Goal: Transaction & Acquisition: Purchase product/service

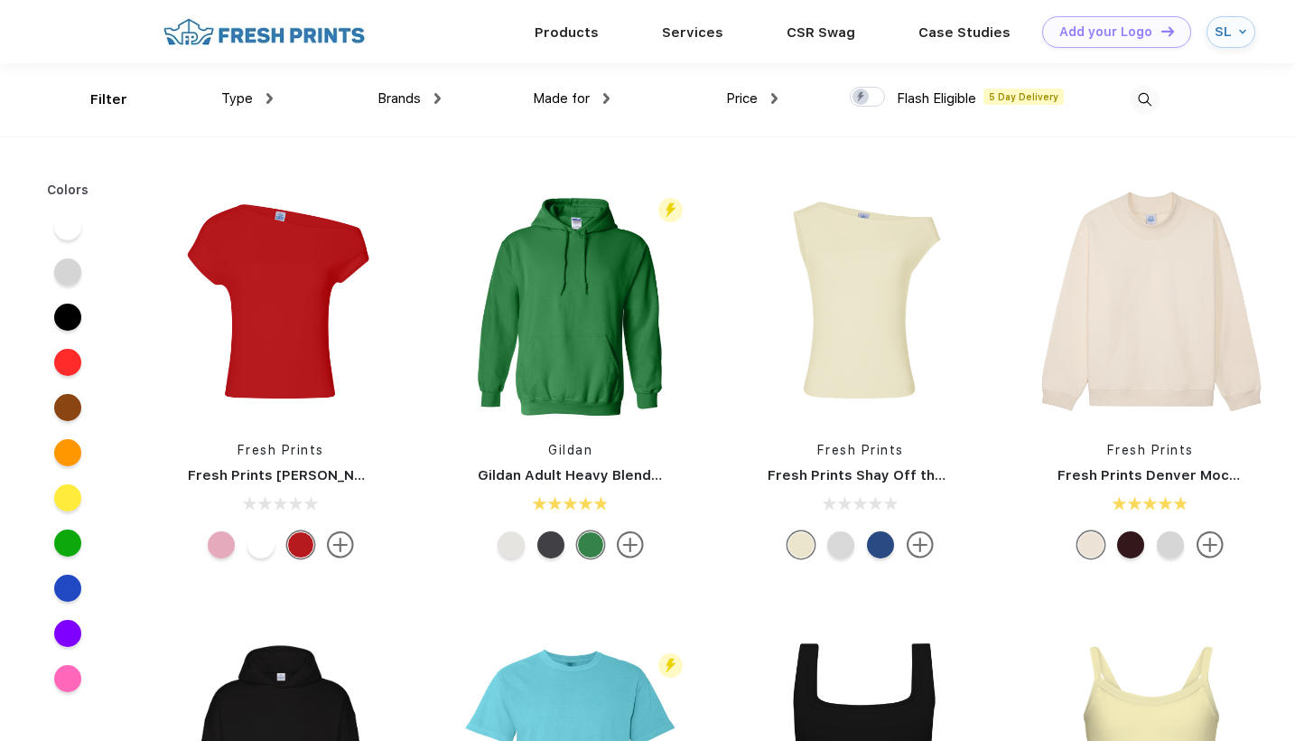
scroll to position [1, 0]
click at [575, 31] on link "Products" at bounding box center [567, 31] width 64 height 16
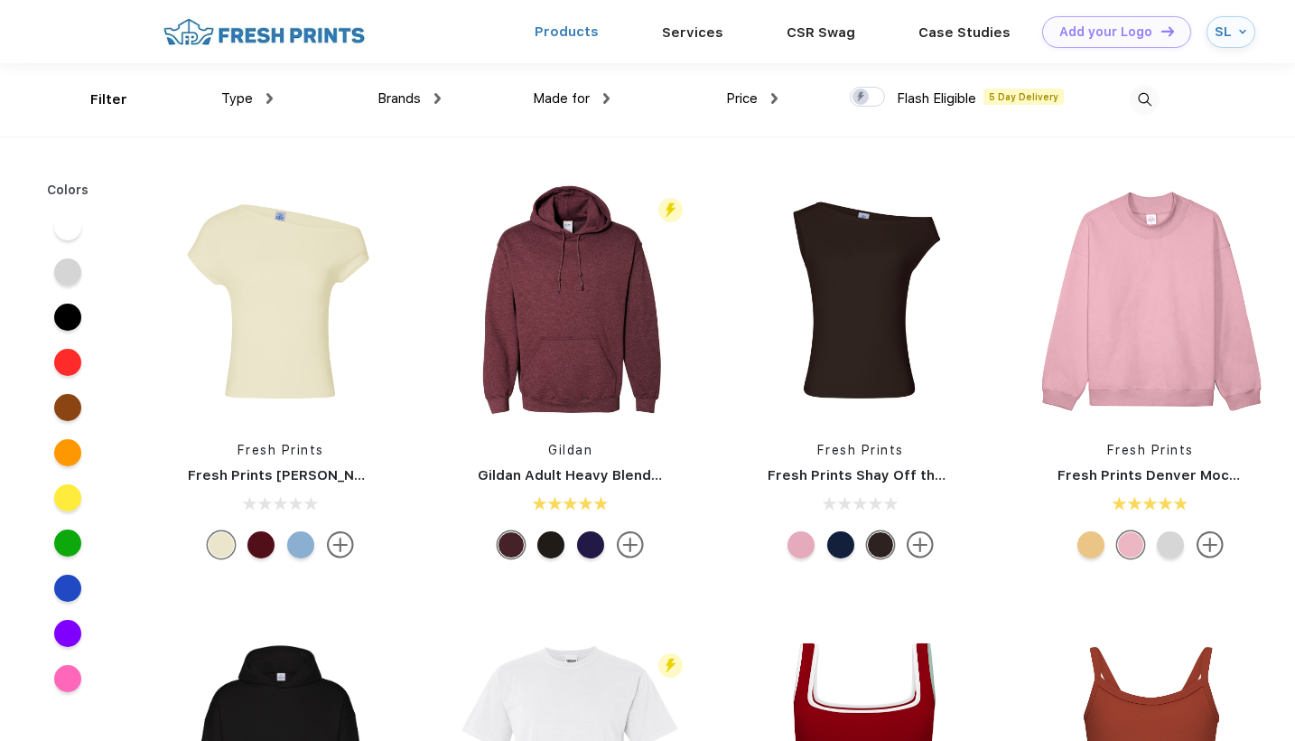
scroll to position [1, 0]
click at [594, 38] on link "Products" at bounding box center [567, 31] width 64 height 16
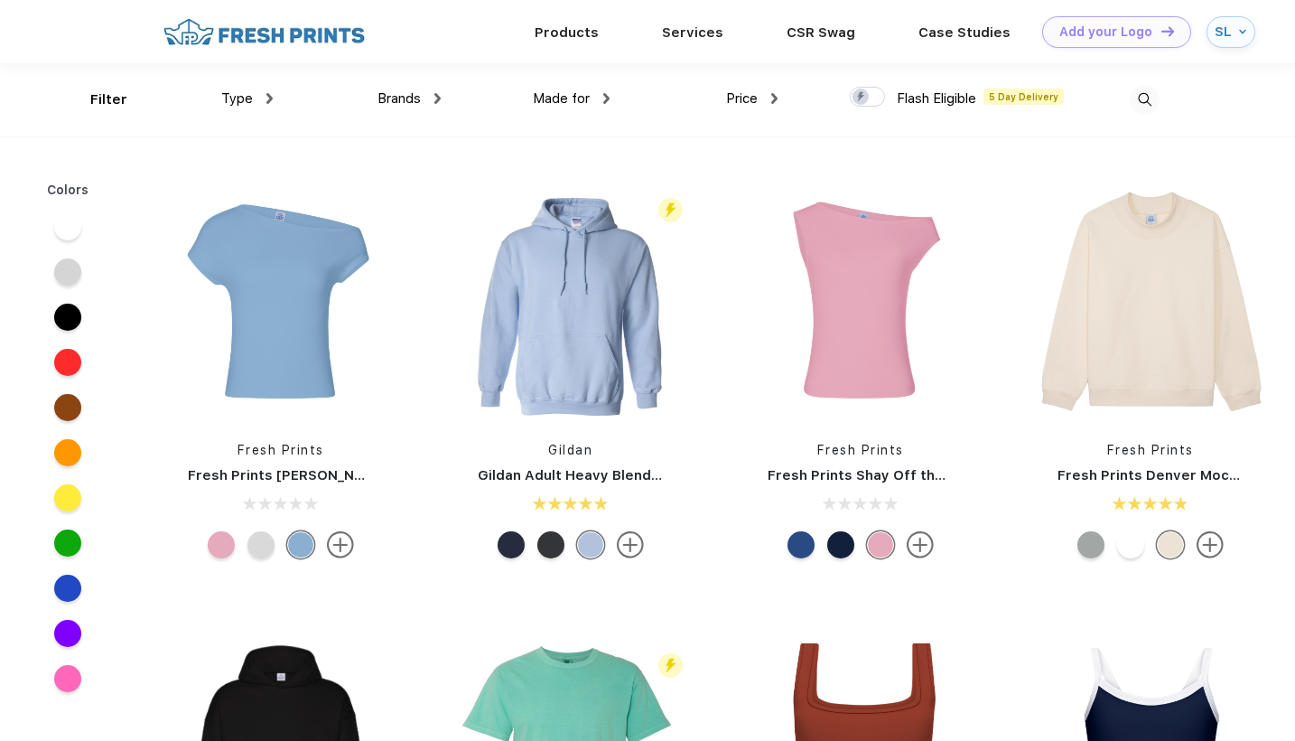
click at [373, 99] on div "Brands Most Popular Brands Moleskine Hydroflask Marine Layer S'well Vineyard Vi…" at bounding box center [357, 99] width 168 height 73
click at [392, 97] on span "Brands" at bounding box center [399, 98] width 43 height 16
click at [398, 98] on span "Brands" at bounding box center [399, 97] width 43 height 16
click at [433, 98] on div "Brands" at bounding box center [409, 98] width 63 height 21
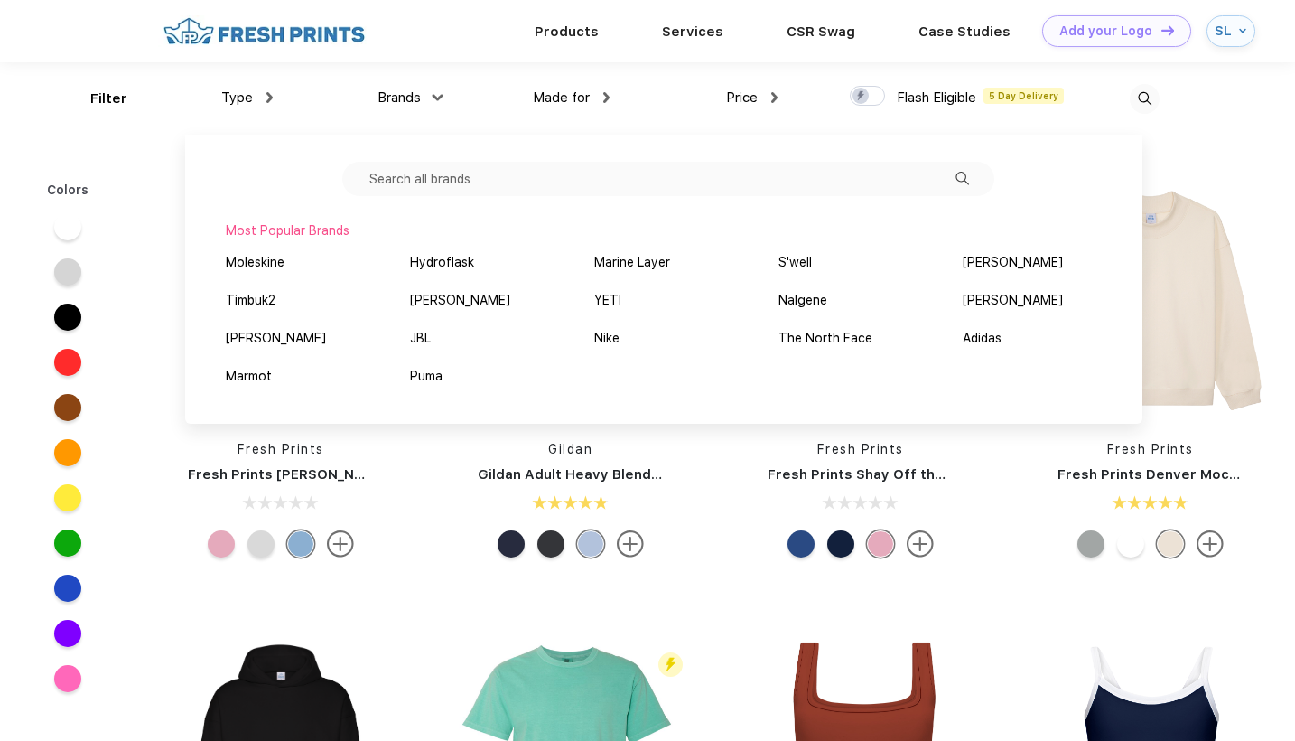
click at [424, 180] on input "text" at bounding box center [668, 179] width 652 height 34
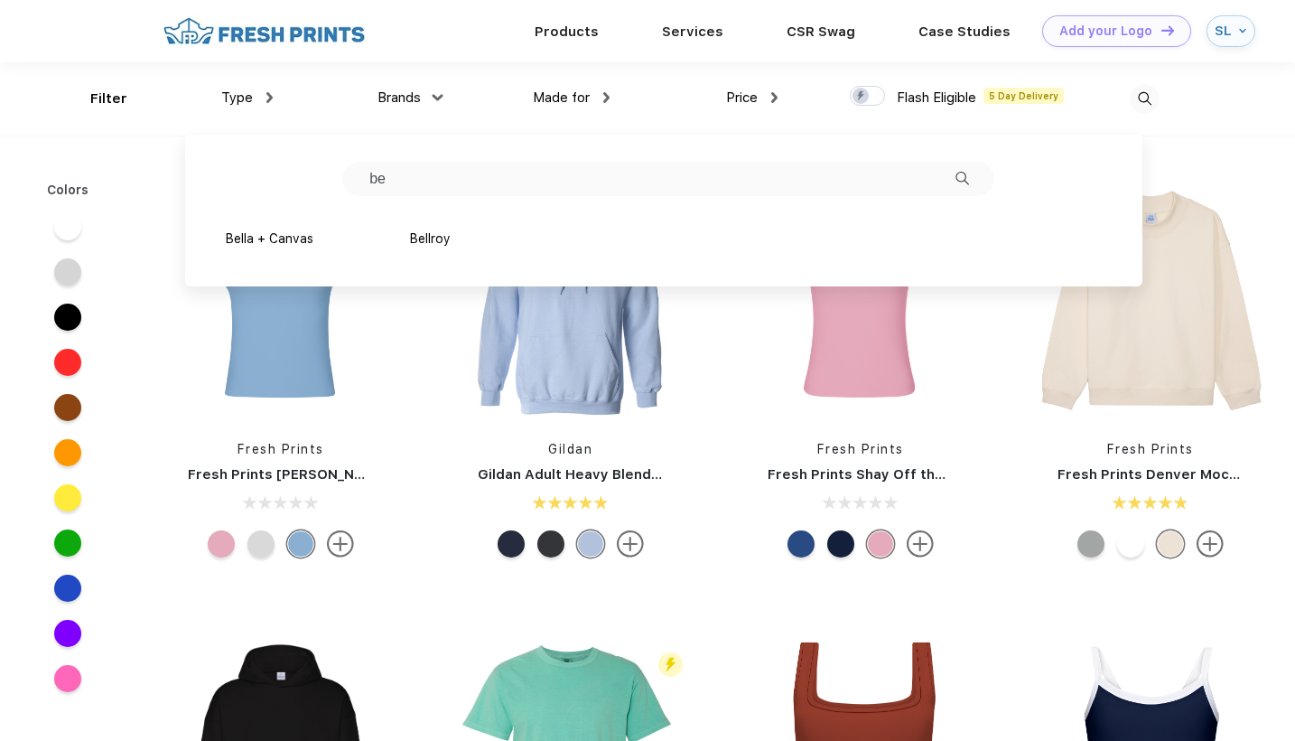
type input "b"
type input "Bella"
drag, startPoint x: 398, startPoint y: 209, endPoint x: 279, endPoint y: 244, distance: 123.5
click at [279, 244] on div "Bella + Canvas" at bounding box center [270, 238] width 88 height 19
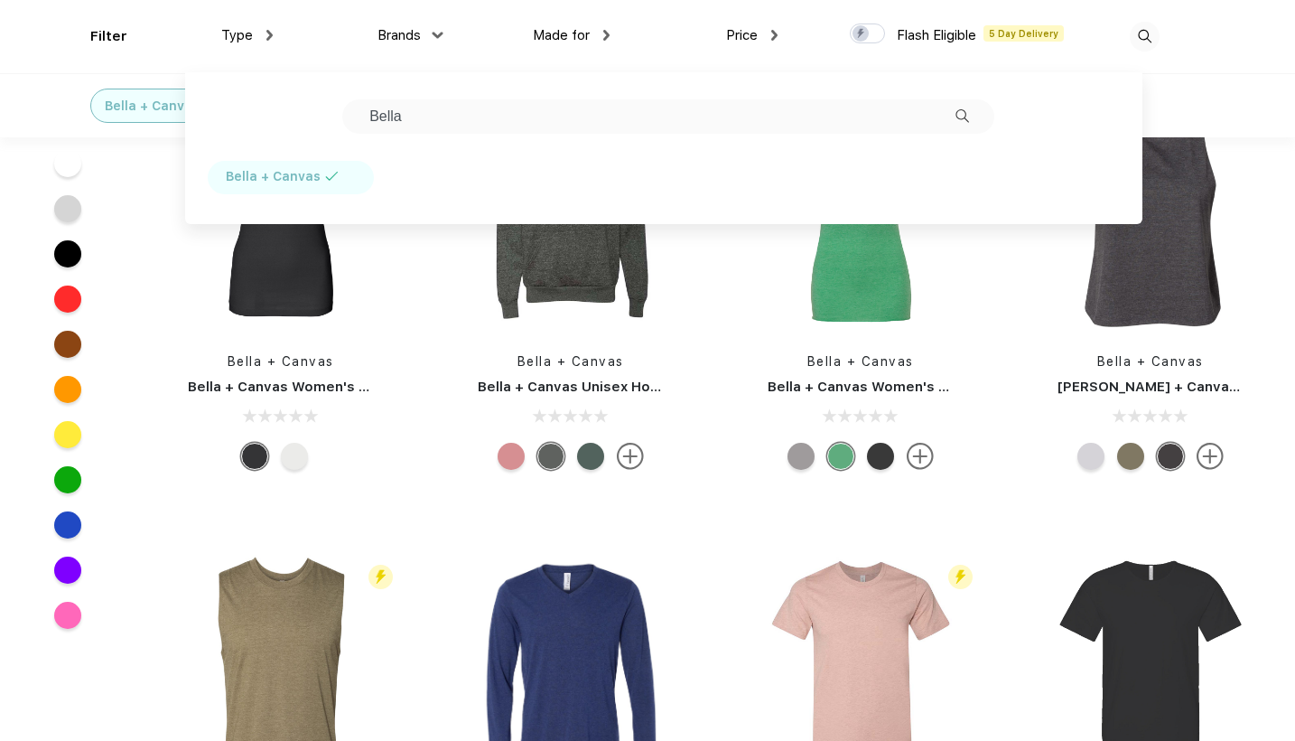
scroll to position [2186, 0]
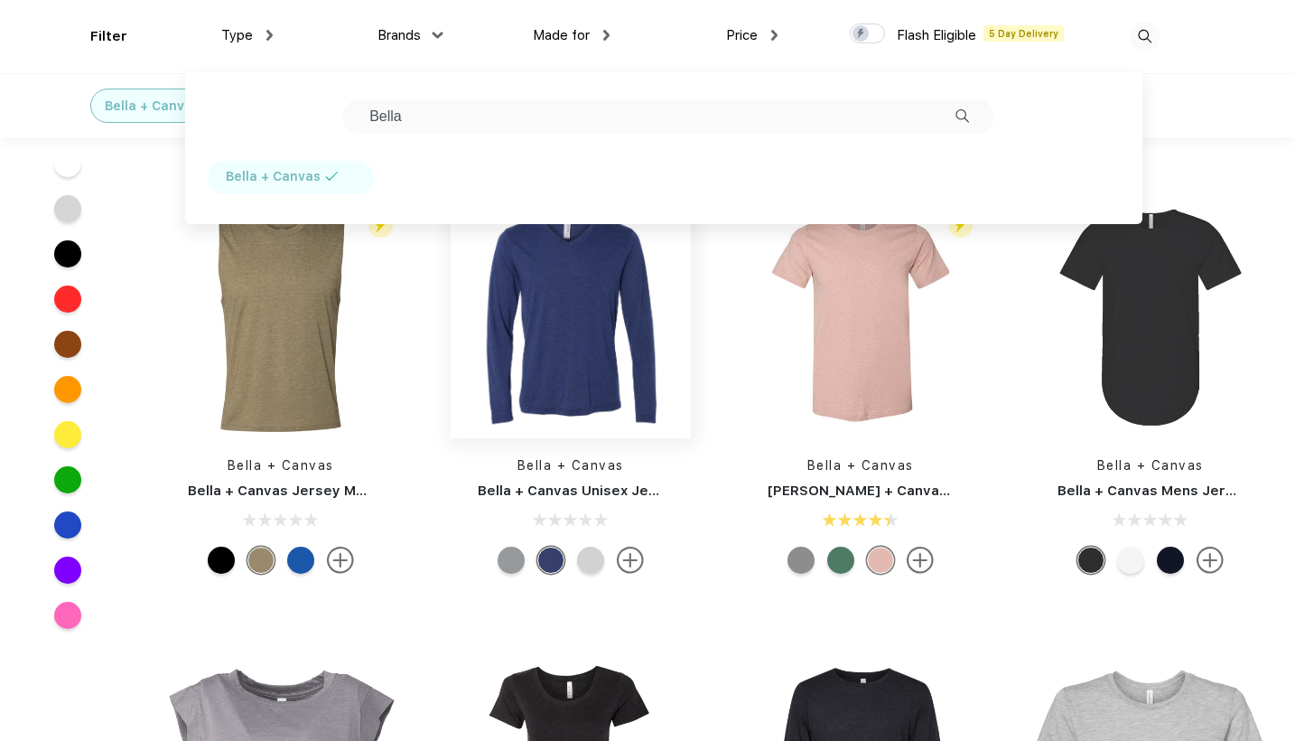
click at [600, 327] on img at bounding box center [571, 318] width 240 height 240
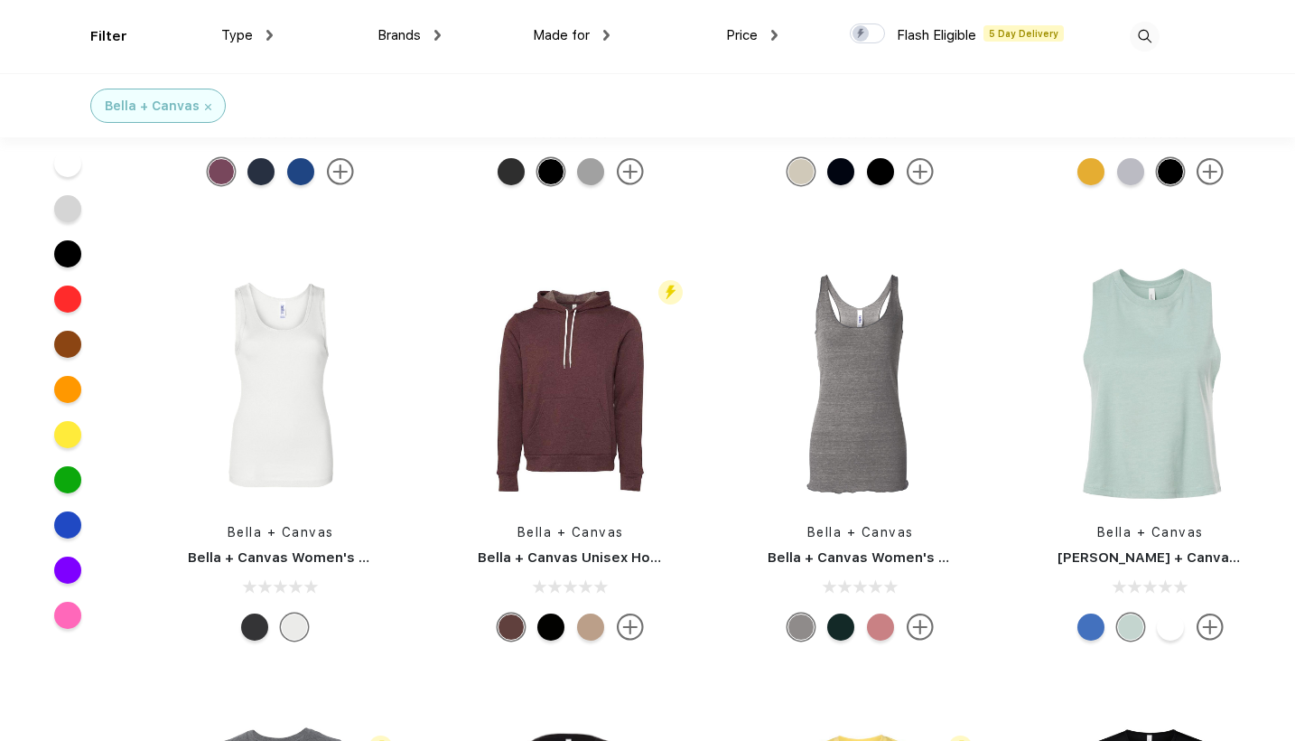
scroll to position [1054, 0]
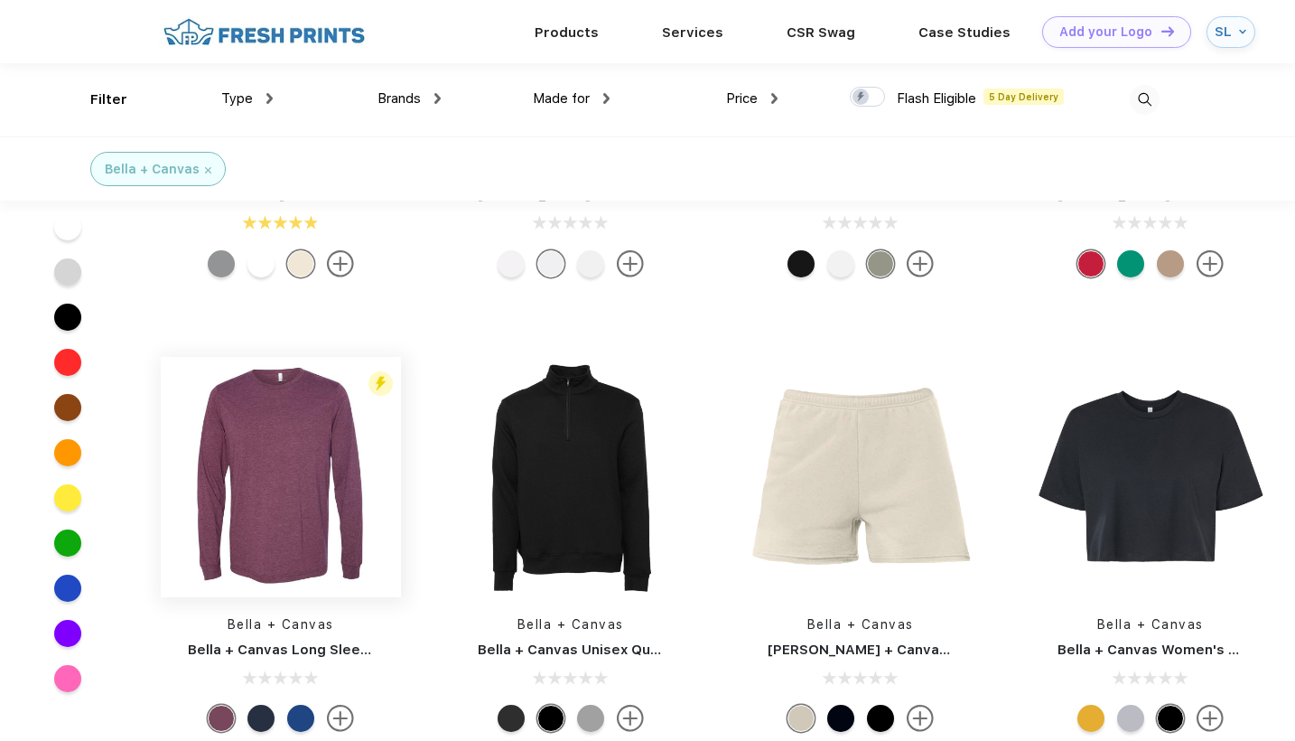
click at [254, 467] on img at bounding box center [281, 477] width 240 height 240
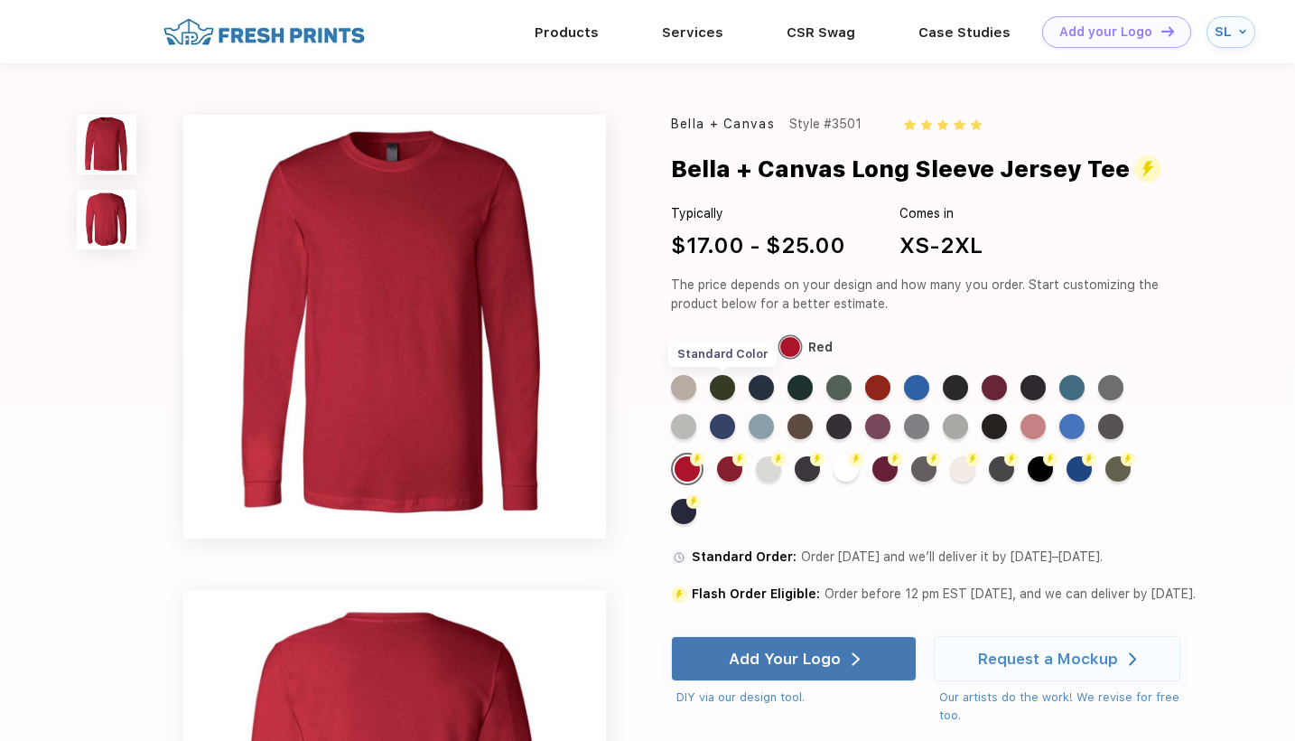
click at [729, 393] on div "Standard Color" at bounding box center [722, 387] width 25 height 25
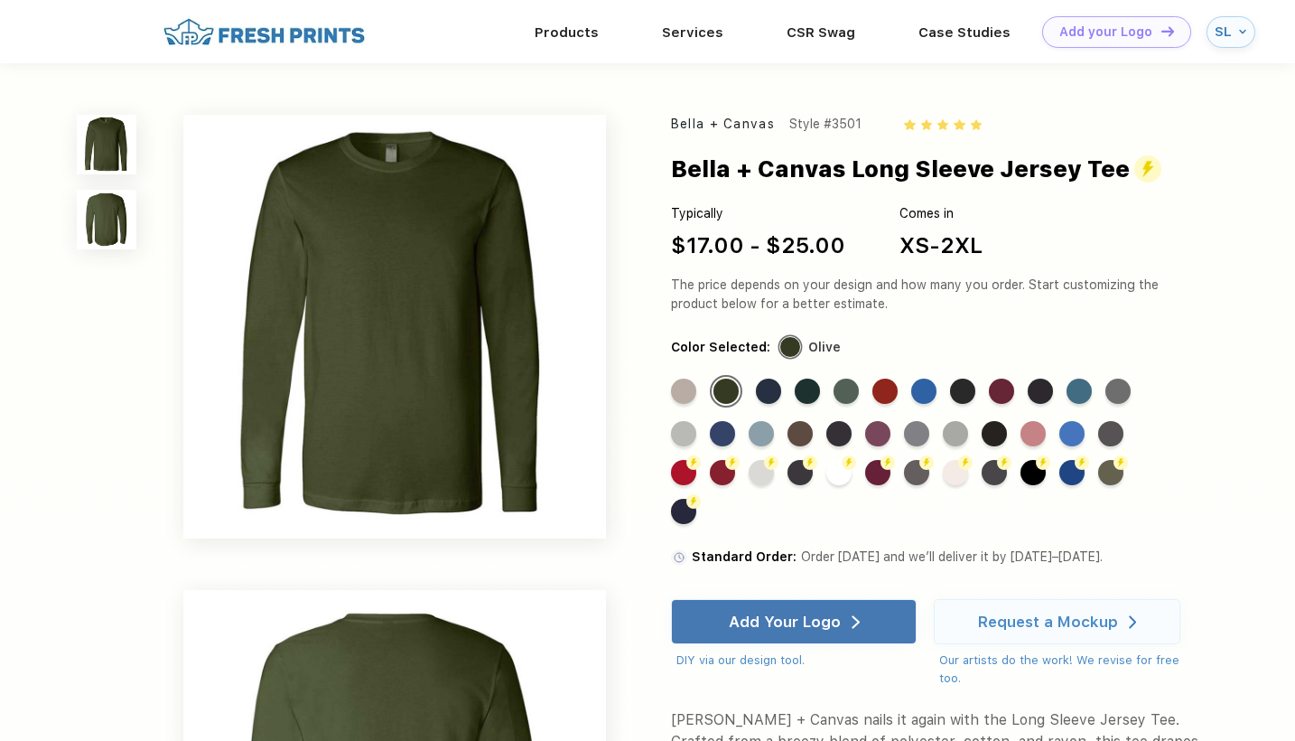
click at [667, 388] on div "[PERSON_NAME] + Canvas Style #3501 Bella + Canvas Long Sleeve Jersey Tee Typica…" at bounding box center [647, 747] width 1295 height 1368
click at [678, 386] on div "Standard Color" at bounding box center [683, 391] width 25 height 25
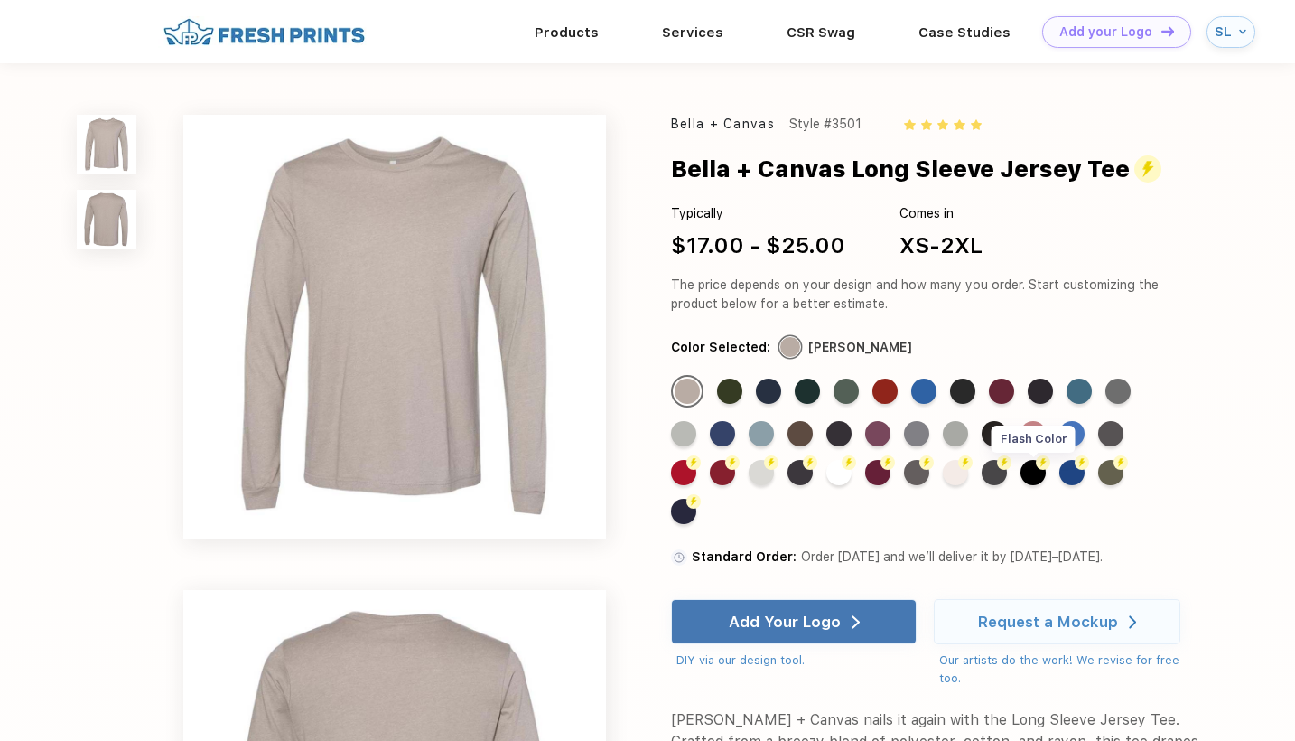
click at [1038, 473] on div "Flash Color" at bounding box center [1033, 472] width 25 height 25
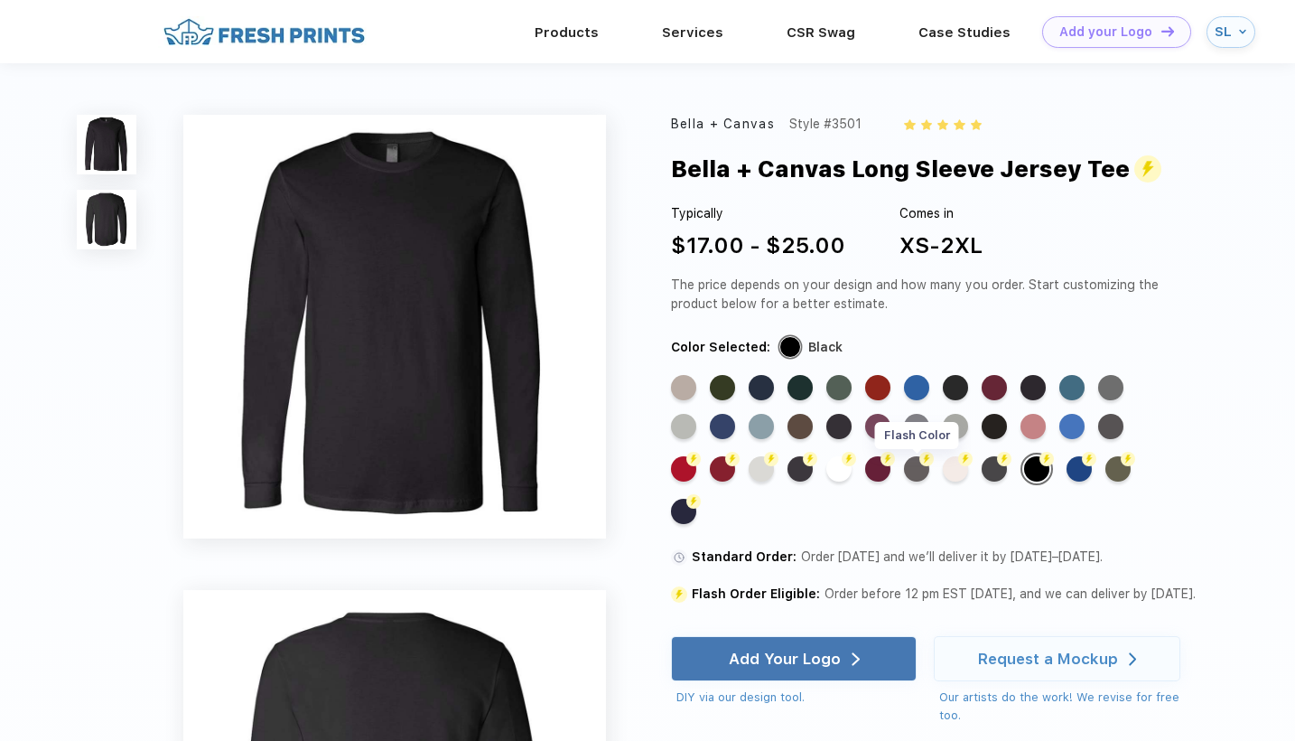
click at [914, 467] on div "Flash Color" at bounding box center [916, 468] width 25 height 25
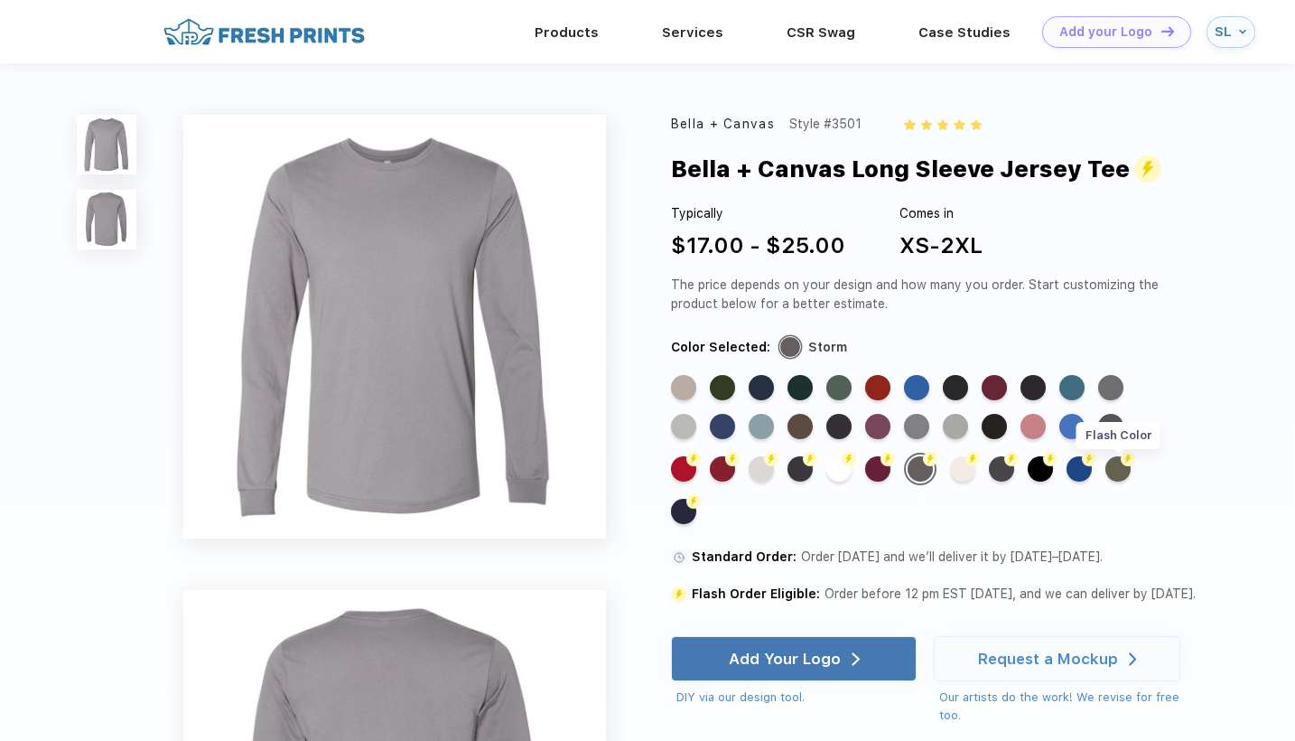
click at [1112, 467] on div "Flash Color" at bounding box center [1118, 468] width 25 height 25
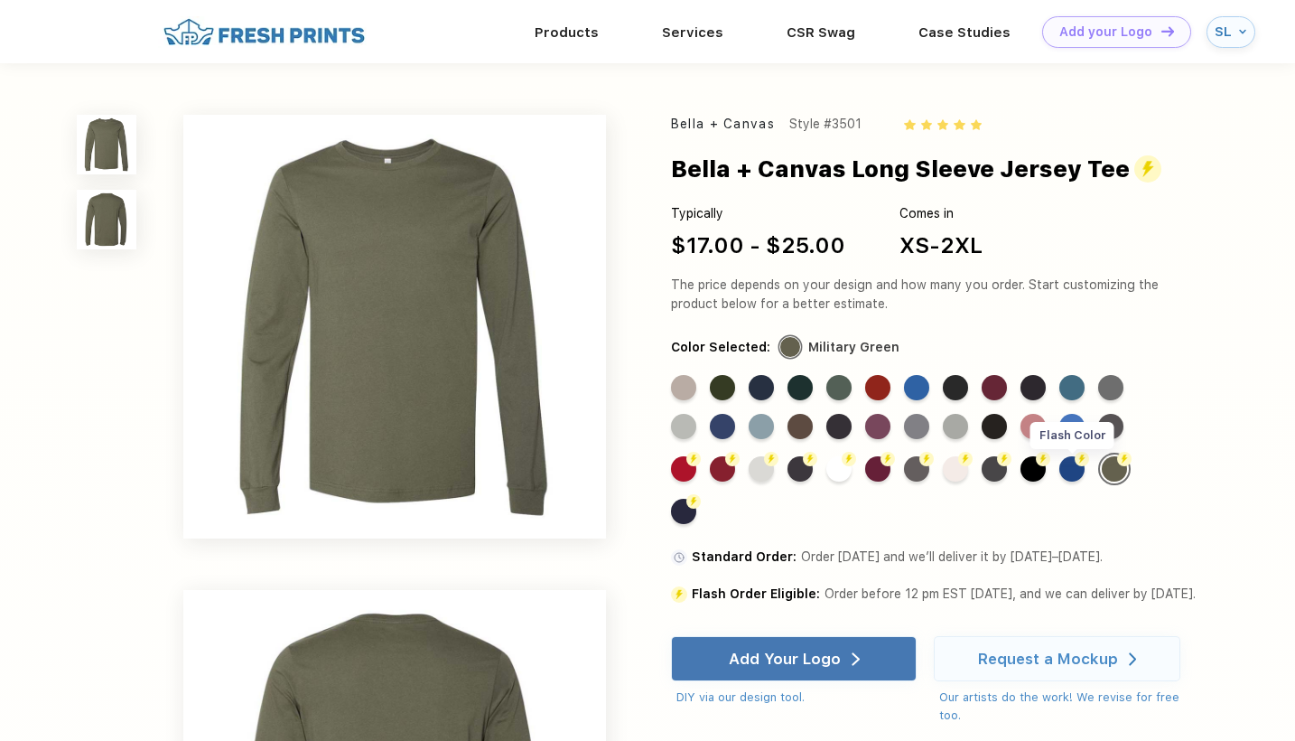
click at [1075, 464] on div "Flash Color" at bounding box center [1072, 468] width 25 height 25
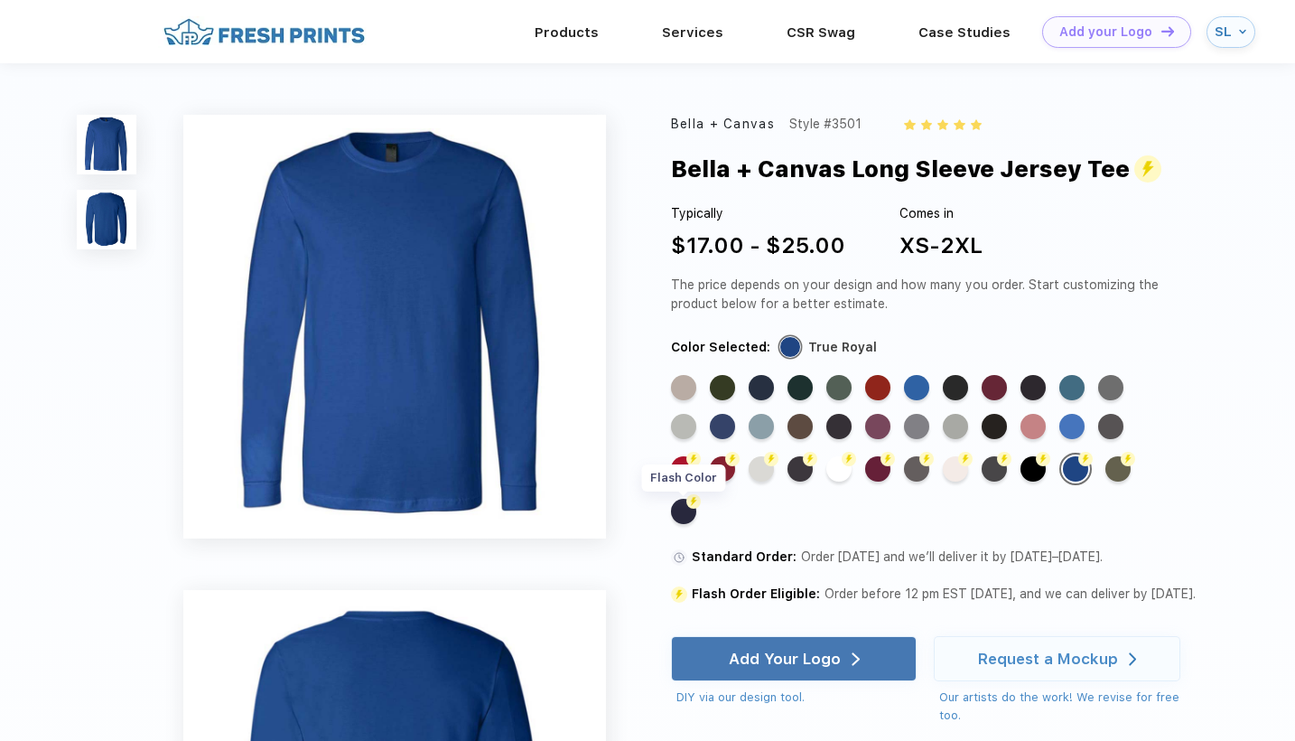
click at [686, 512] on div "Flash Color" at bounding box center [683, 511] width 25 height 25
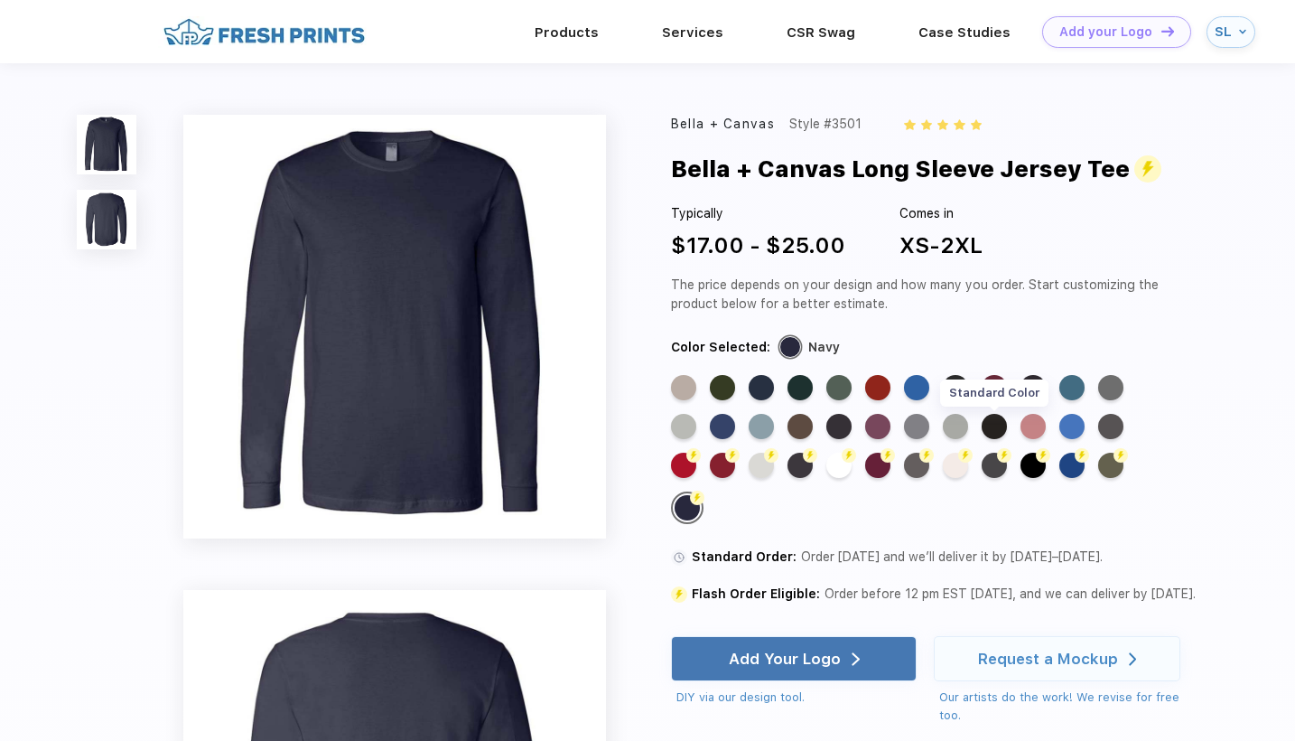
click at [1002, 431] on div "Standard Color" at bounding box center [994, 426] width 25 height 25
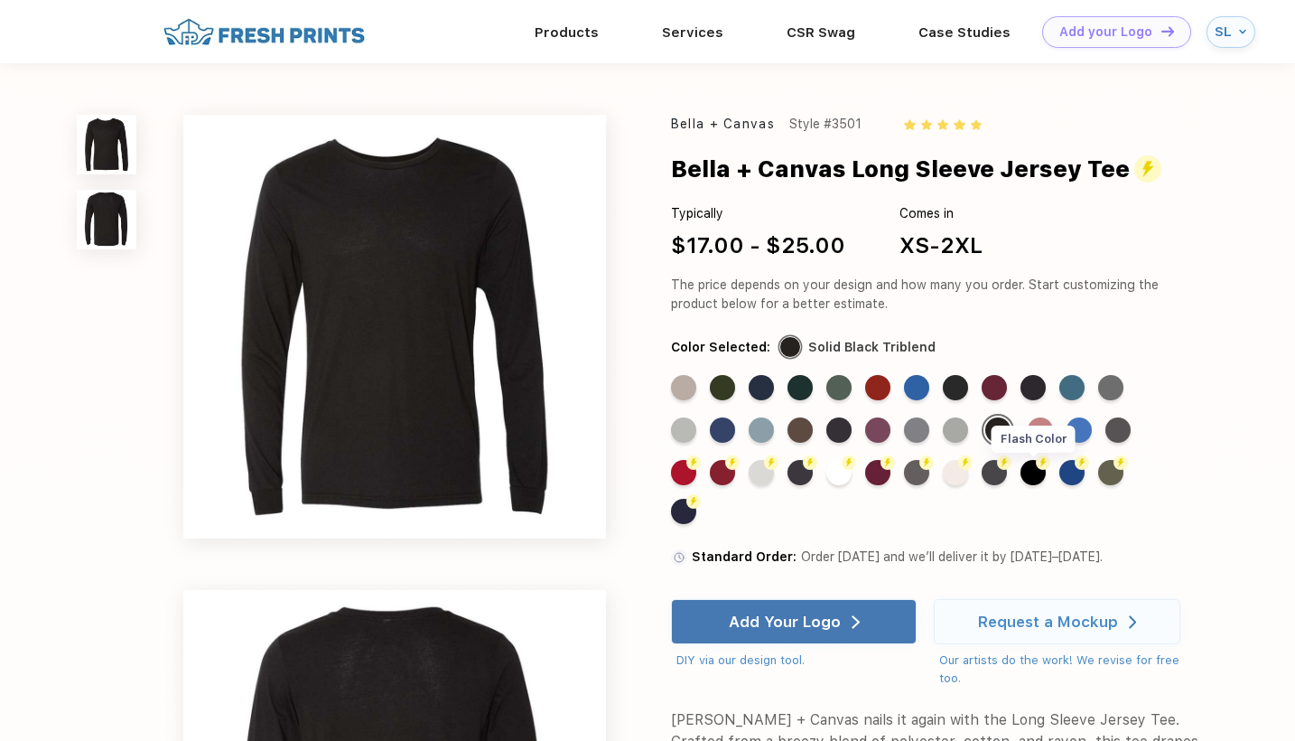
click at [1030, 466] on div "Flash Color" at bounding box center [1033, 472] width 25 height 25
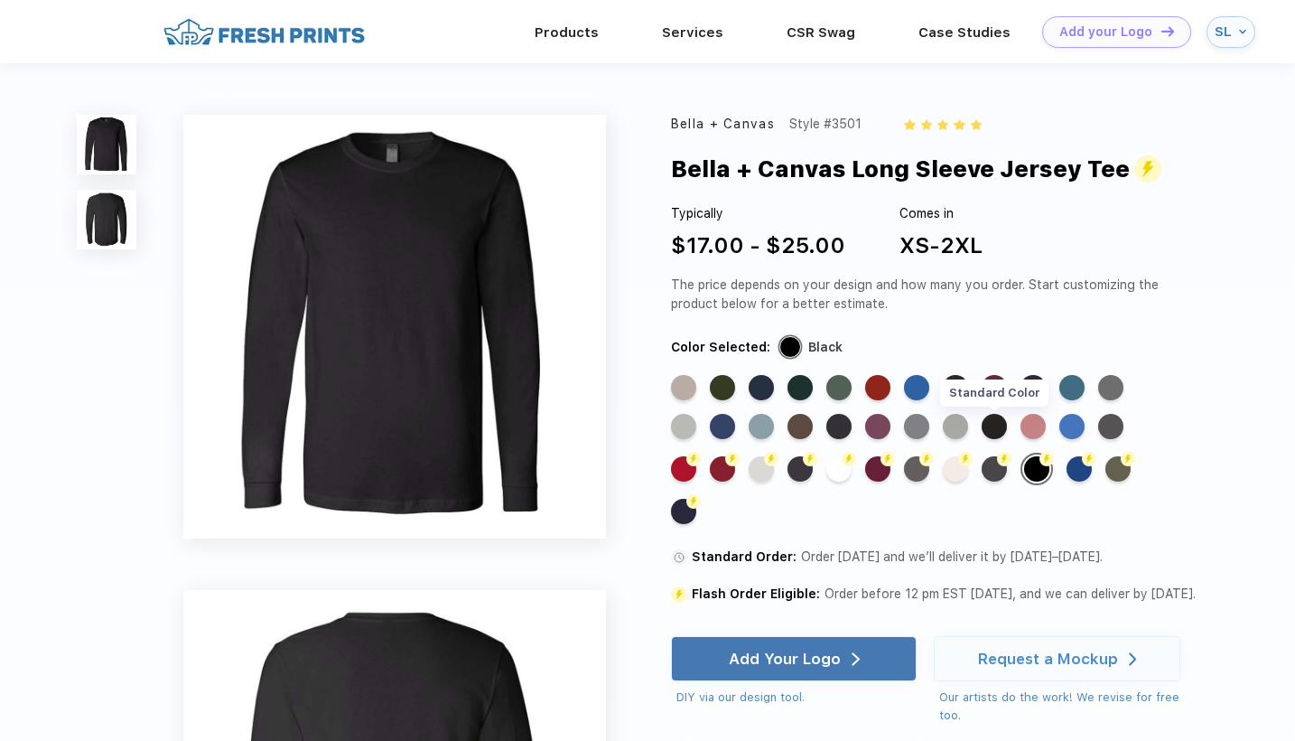
click at [1003, 425] on div "Standard Color" at bounding box center [994, 426] width 25 height 25
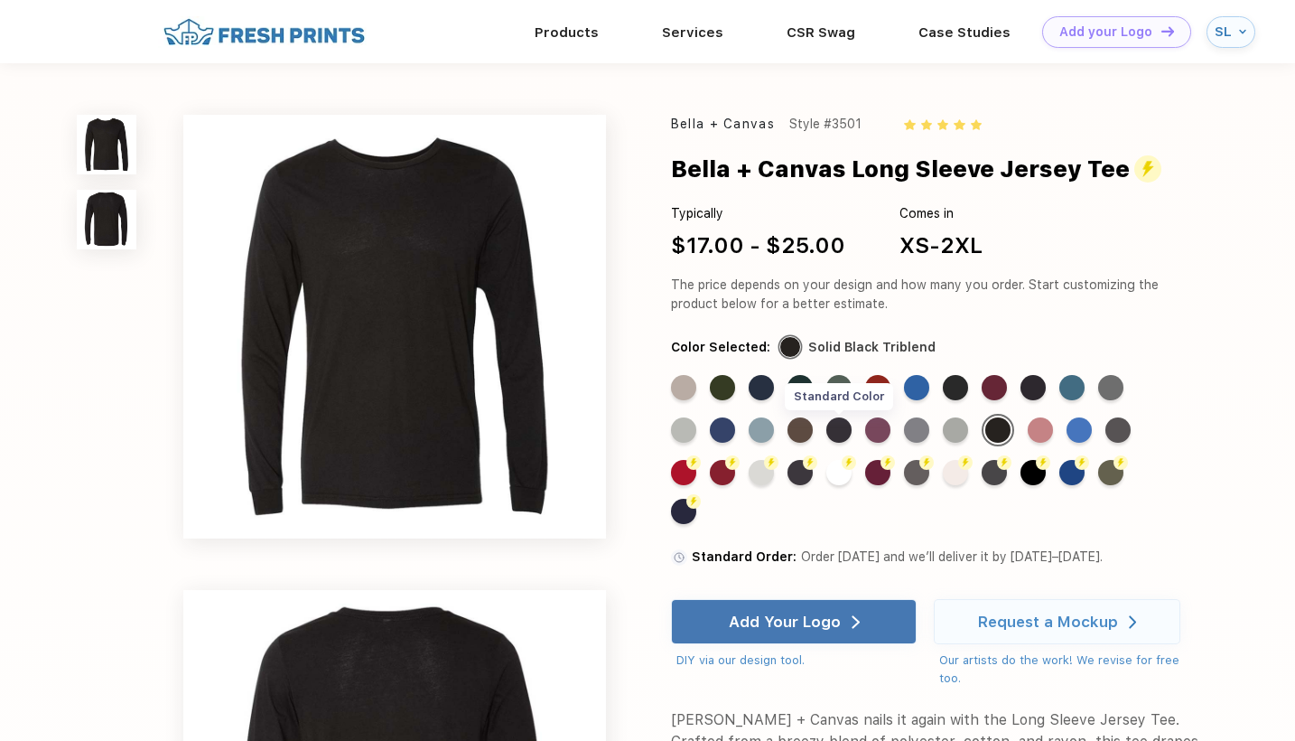
click at [834, 429] on div "Standard Color" at bounding box center [839, 429] width 25 height 25
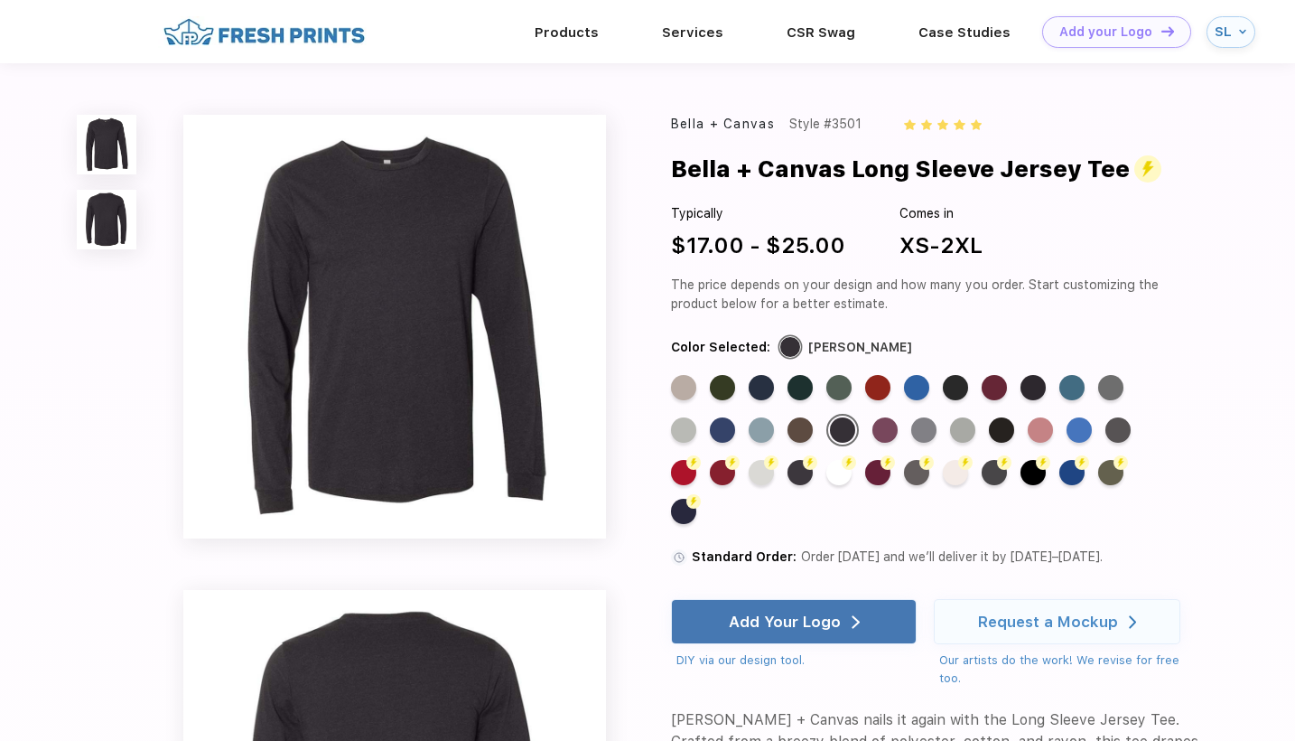
click at [381, 342] on img at bounding box center [394, 326] width 423 height 423
click at [387, 272] on img at bounding box center [394, 326] width 423 height 423
click at [386, 271] on img at bounding box center [394, 326] width 423 height 423
click at [384, 269] on img at bounding box center [394, 326] width 423 height 423
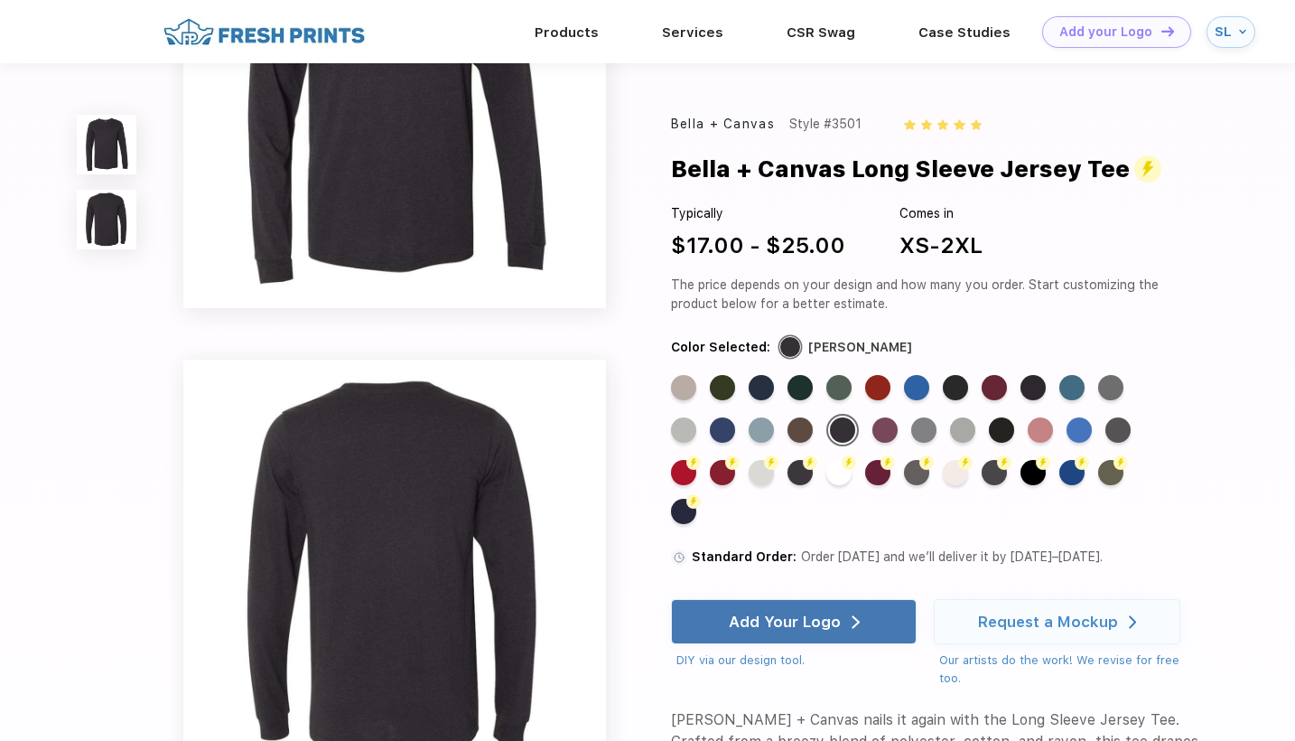
scroll to position [295, 0]
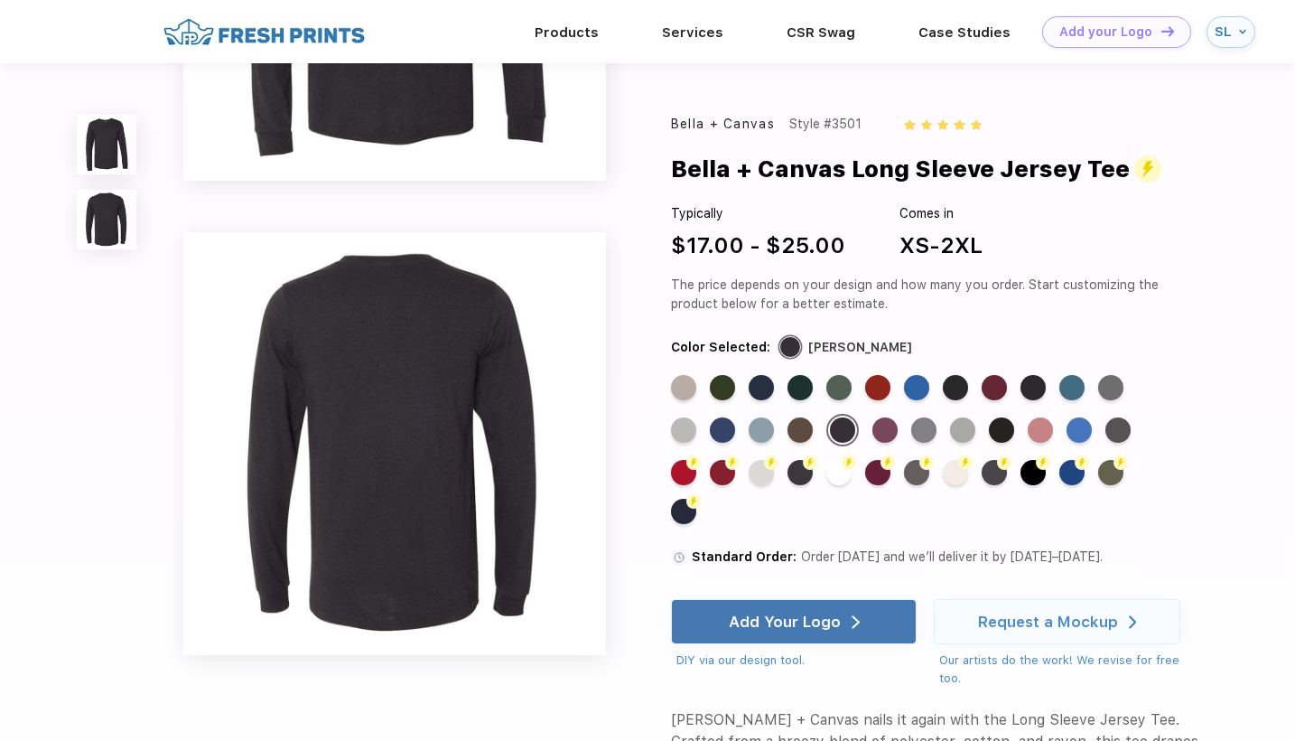
click at [355, 454] on img at bounding box center [394, 443] width 423 height 423
click at [125, 210] on img at bounding box center [107, 220] width 60 height 60
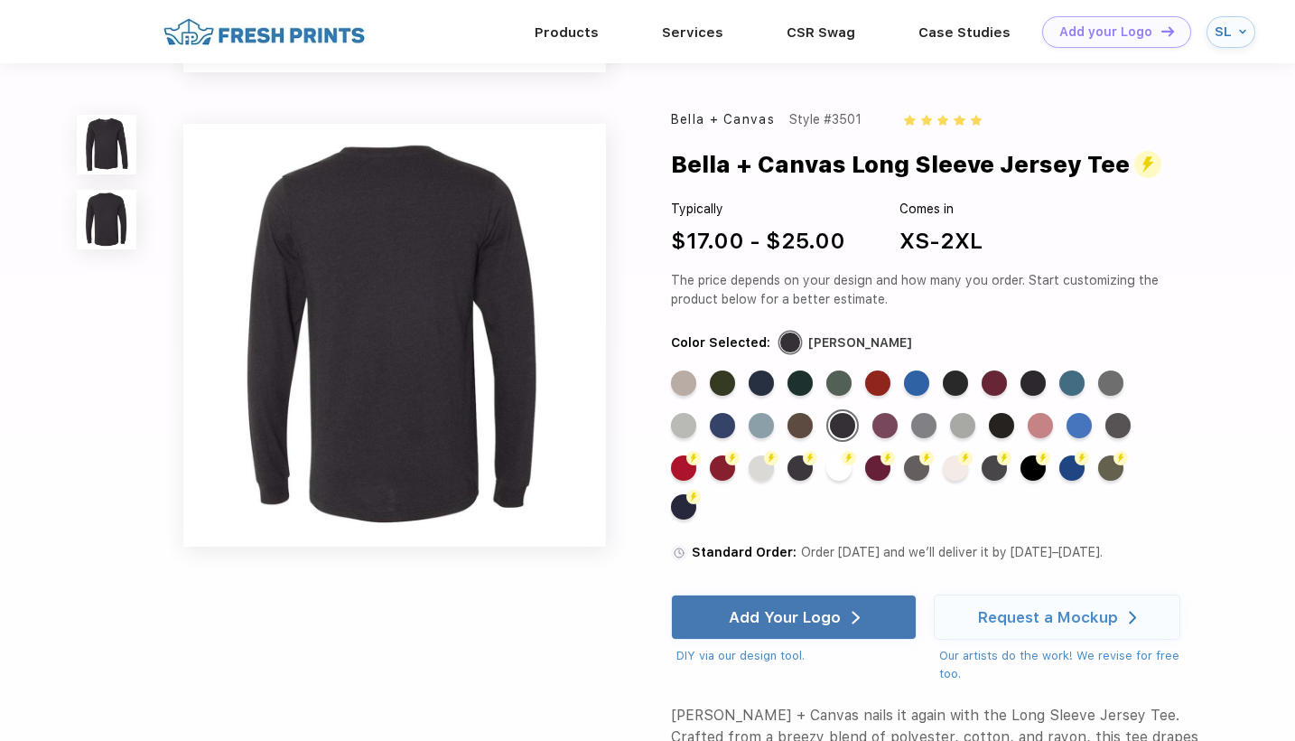
click at [432, 258] on img at bounding box center [394, 335] width 423 height 423
click at [809, 433] on div "Standard Color" at bounding box center [800, 425] width 25 height 25
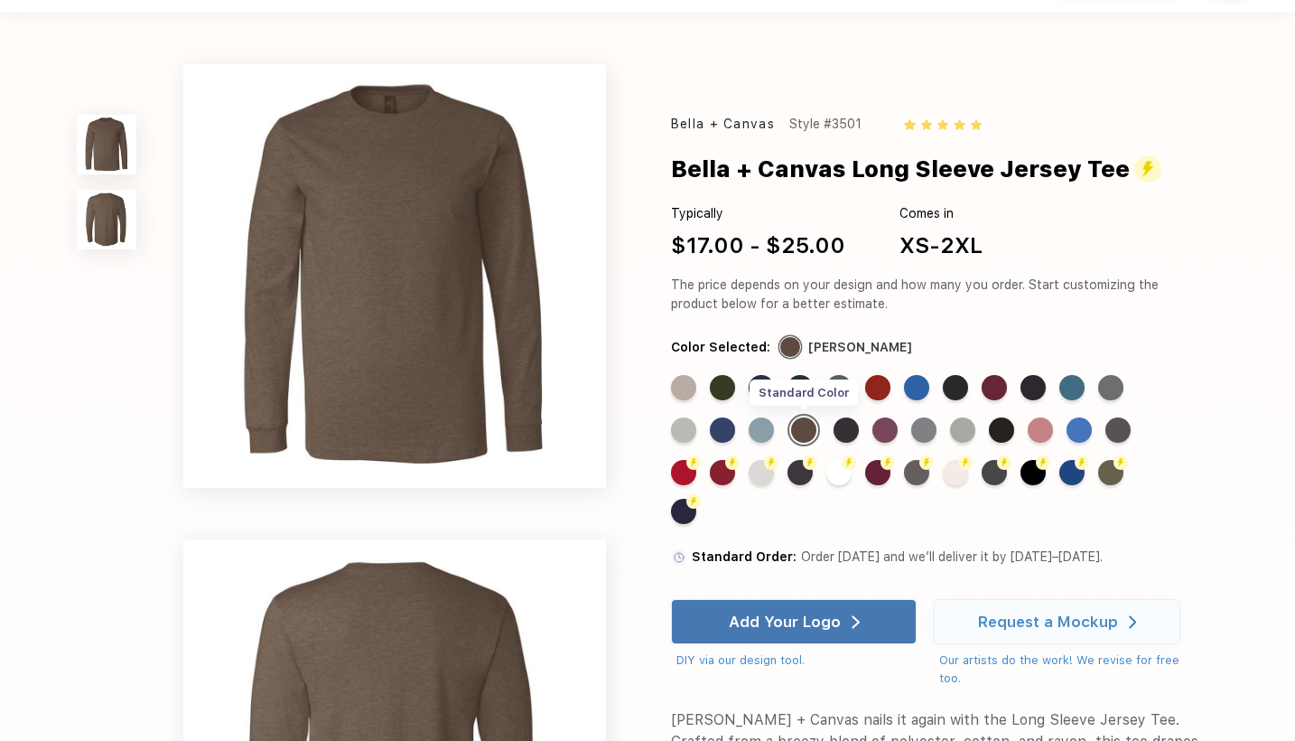
scroll to position [0, 0]
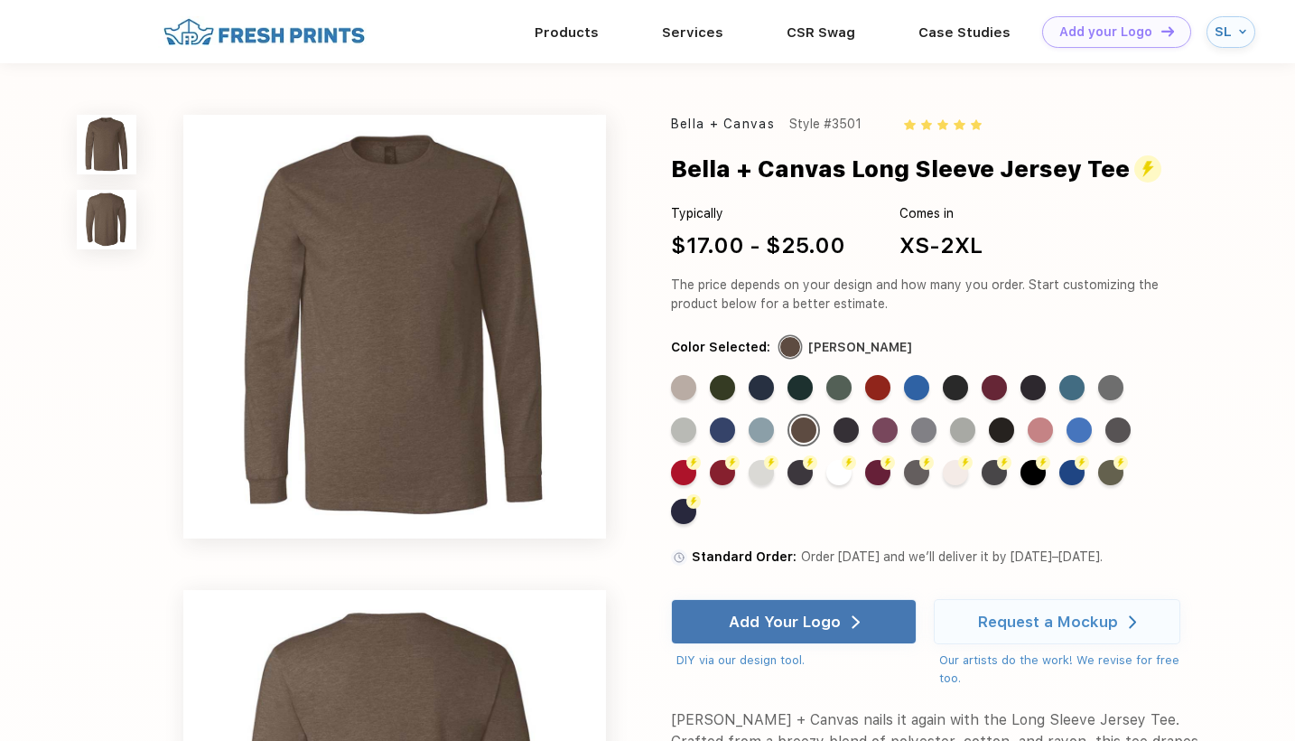
click at [826, 425] on div "Standard Color Standard Color Standard Color Standard Color Standard Color Stan…" at bounding box center [922, 456] width 502 height 163
click at [831, 429] on div "Standard Color Standard Color Standard Color Standard Color Standard Color Stan…" at bounding box center [922, 456] width 502 height 163
click at [843, 428] on div "Standard Color" at bounding box center [846, 429] width 25 height 25
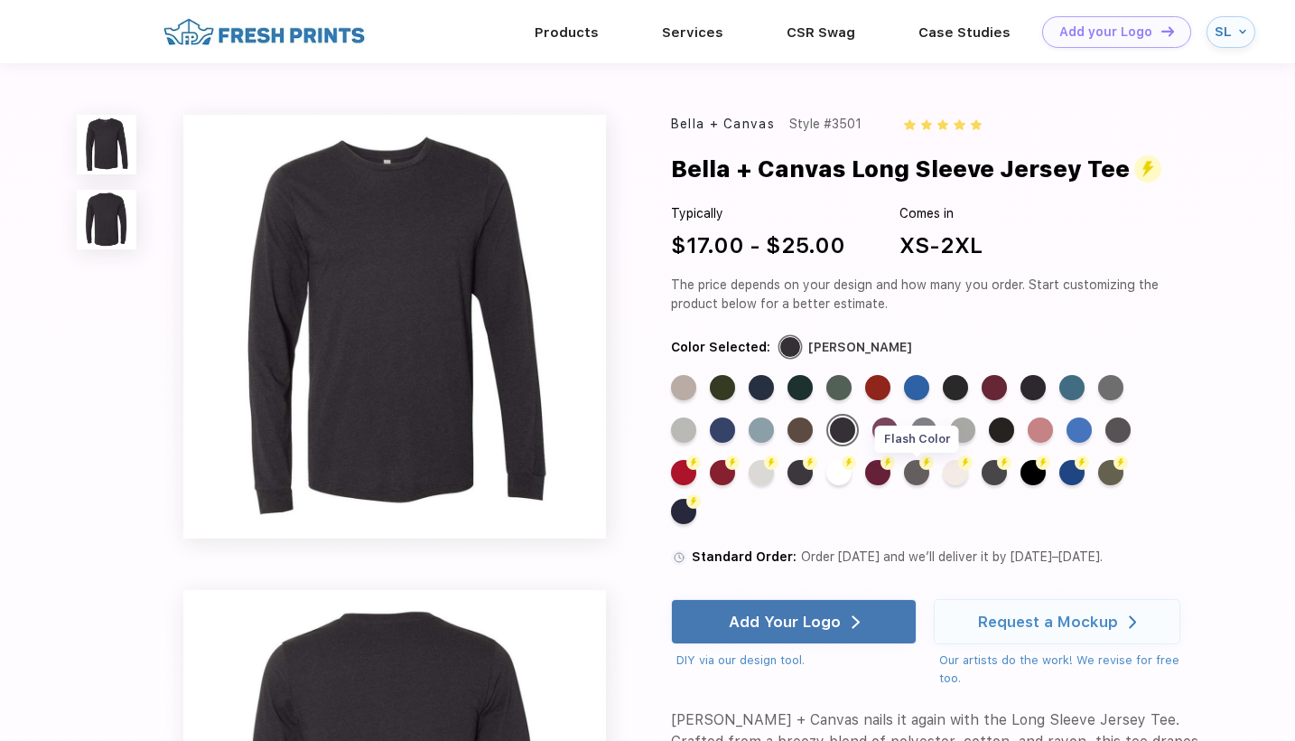
click at [924, 472] on div "Flash Color" at bounding box center [916, 472] width 25 height 25
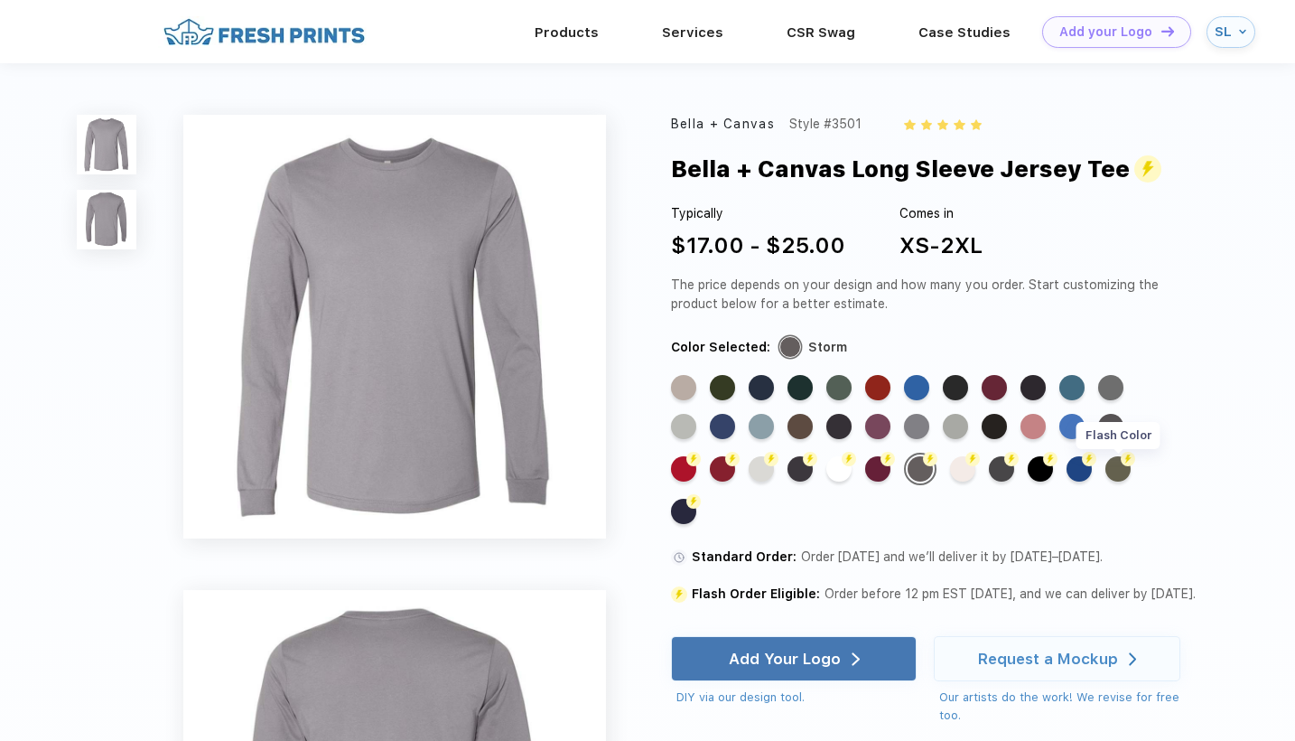
click at [1115, 471] on div "Flash Color" at bounding box center [1118, 468] width 25 height 25
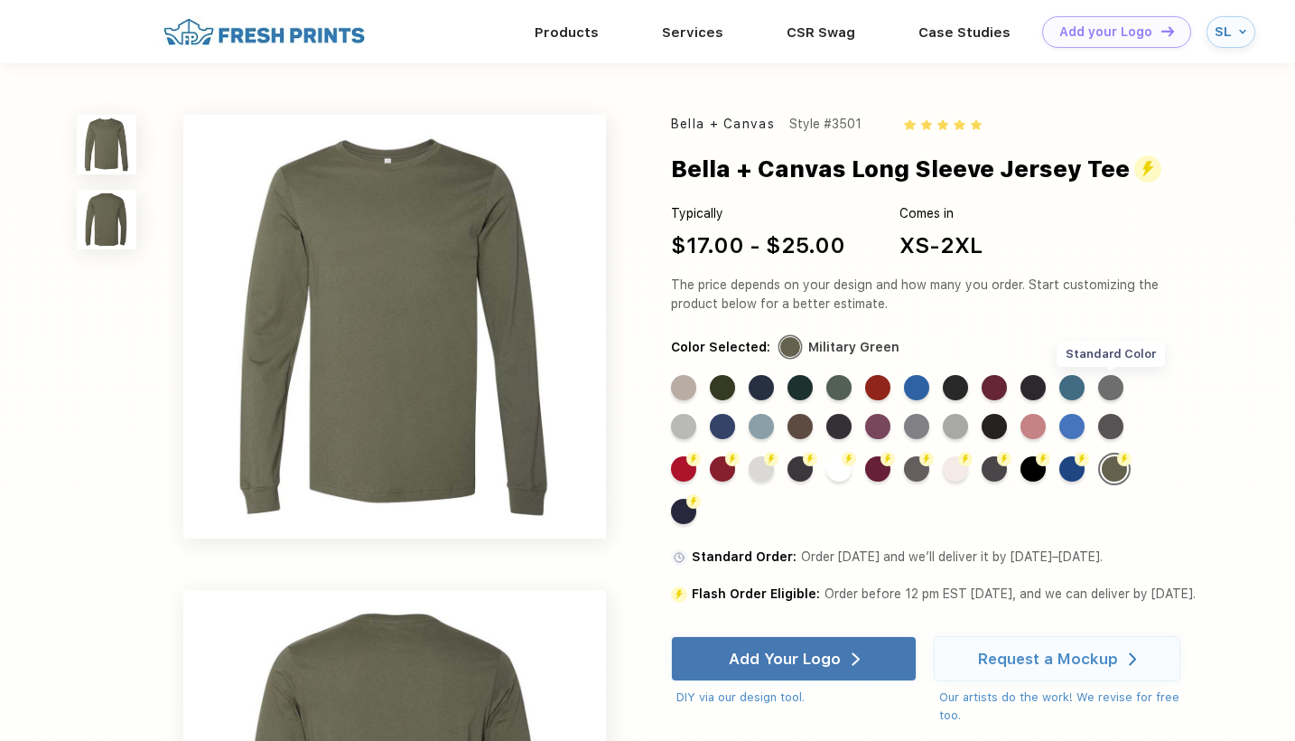
click at [1113, 383] on div "Standard Color" at bounding box center [1111, 387] width 25 height 25
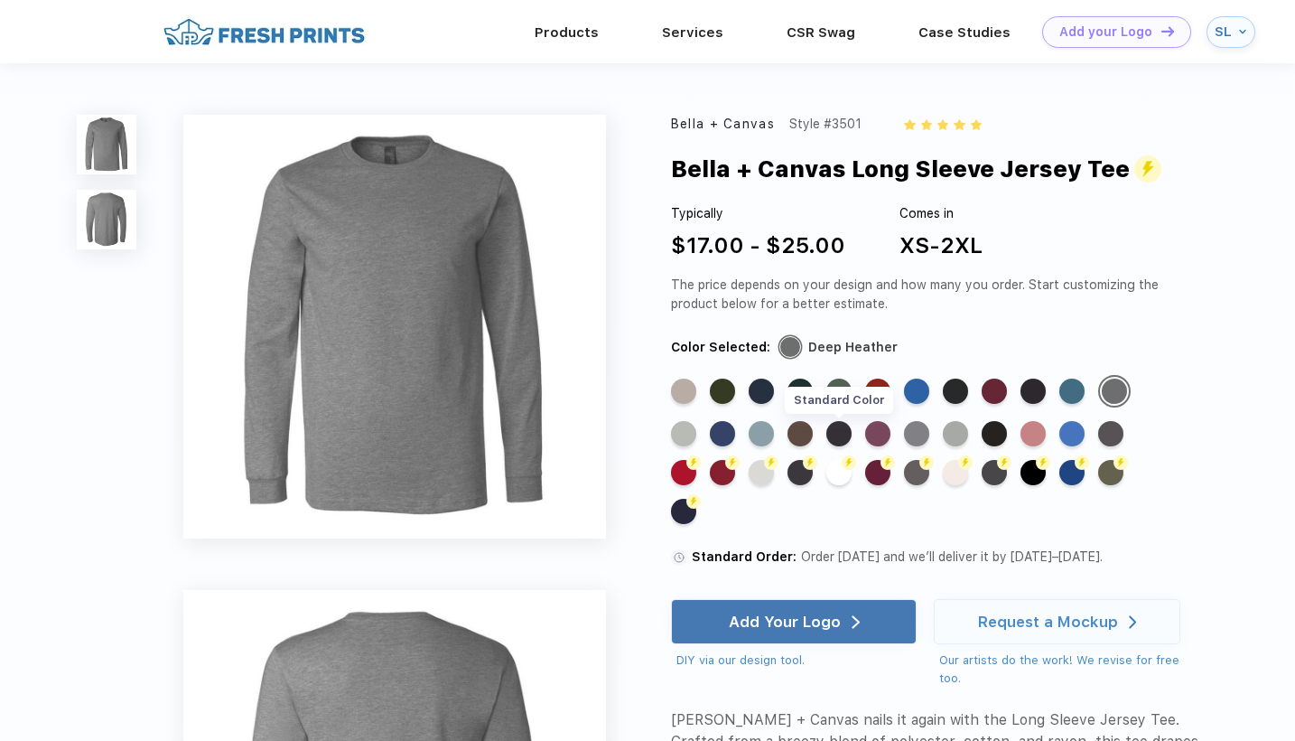
click at [839, 436] on div "Standard Color" at bounding box center [839, 433] width 25 height 25
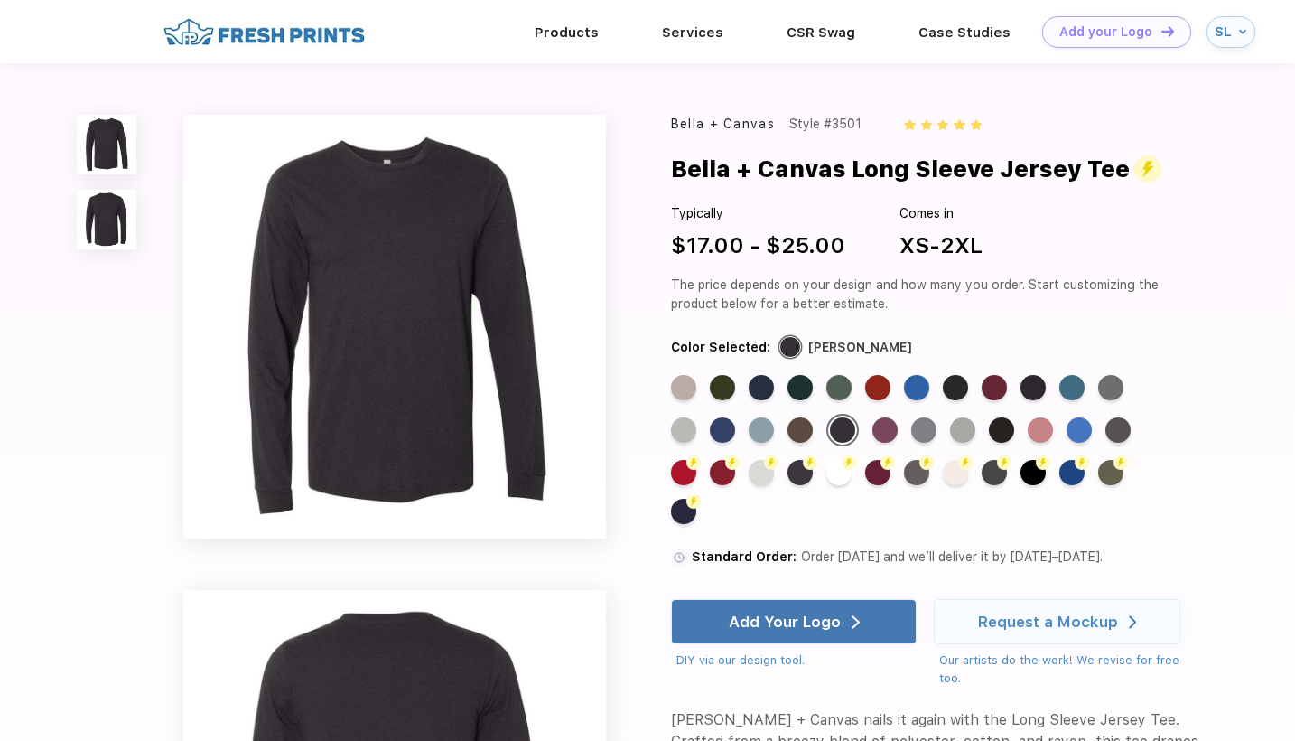
click at [497, 277] on img at bounding box center [394, 326] width 423 height 423
click at [494, 280] on img at bounding box center [394, 326] width 423 height 423
click at [924, 436] on div "Standard Color" at bounding box center [924, 429] width 25 height 25
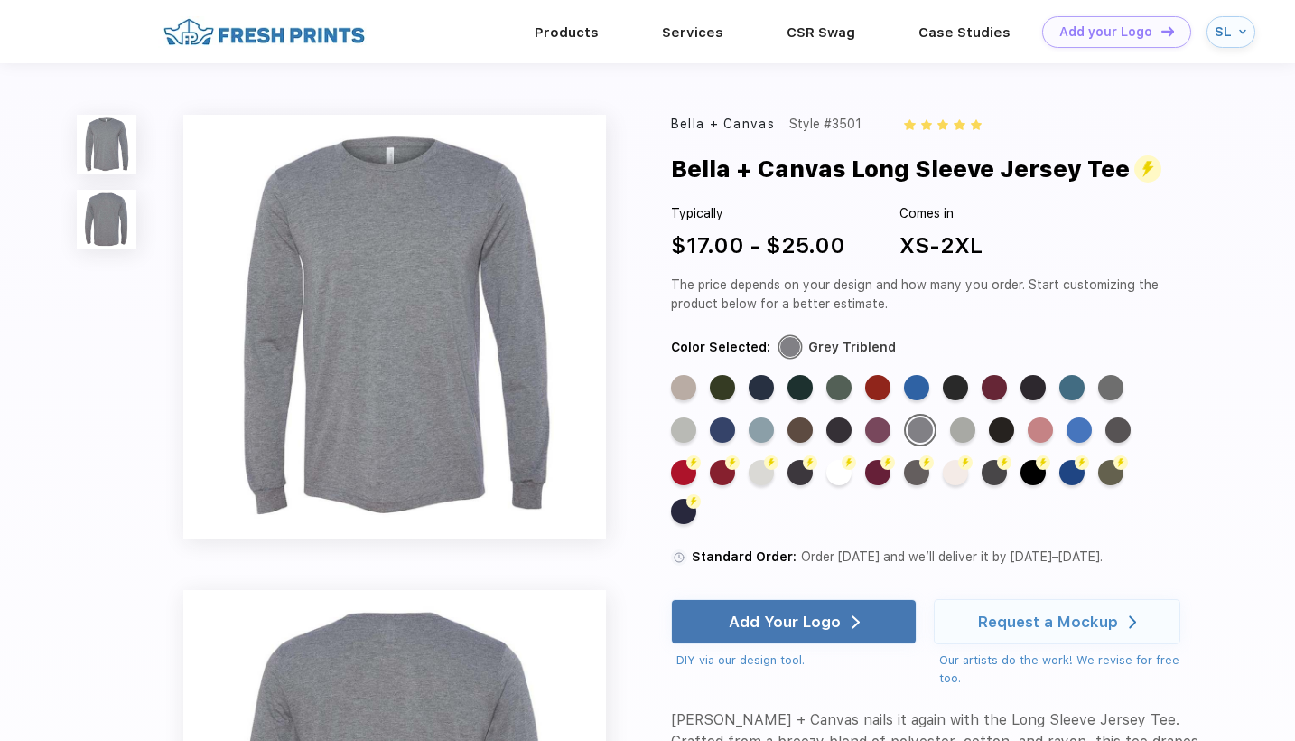
drag, startPoint x: 691, startPoint y: 241, endPoint x: 837, endPoint y: 238, distance: 145.5
click at [837, 238] on div "$17.00 - $25.00" at bounding box center [758, 245] width 174 height 33
